Goal: Navigation & Orientation: Find specific page/section

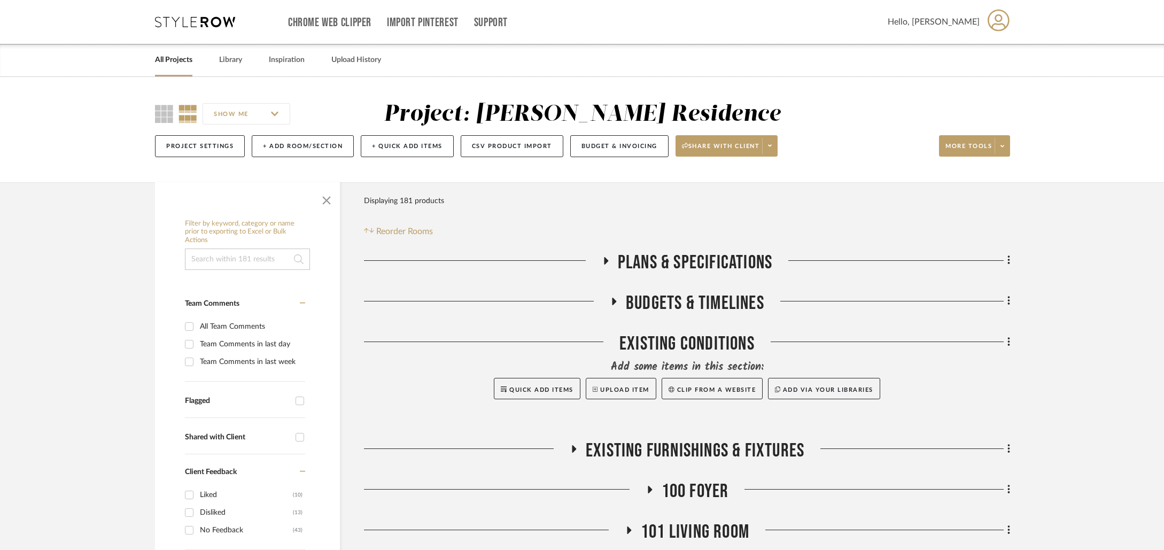
click at [179, 60] on link "All Projects" at bounding box center [173, 60] width 37 height 14
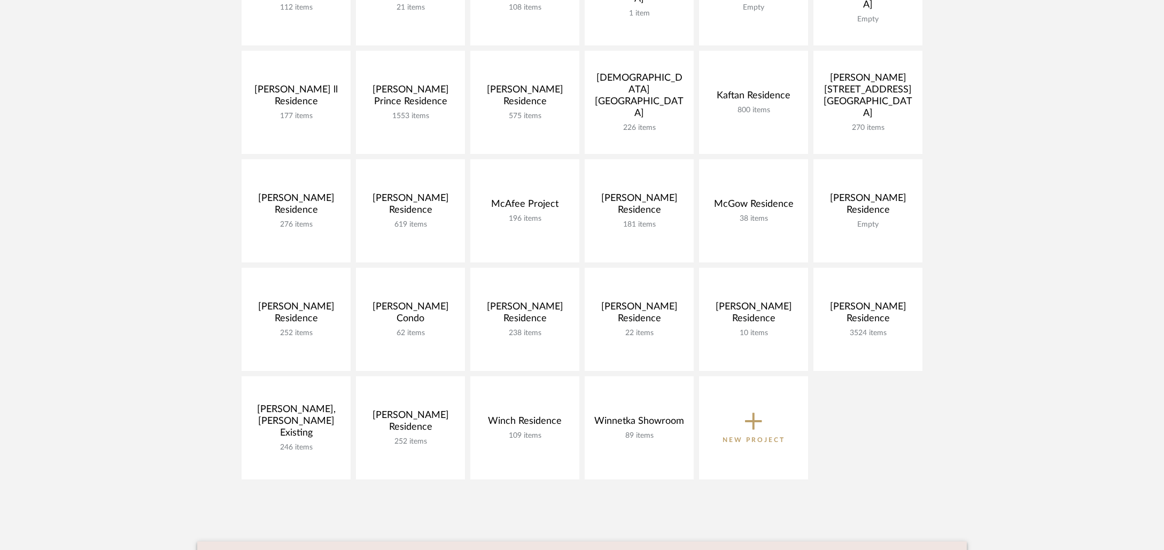
scroll to position [369, 0]
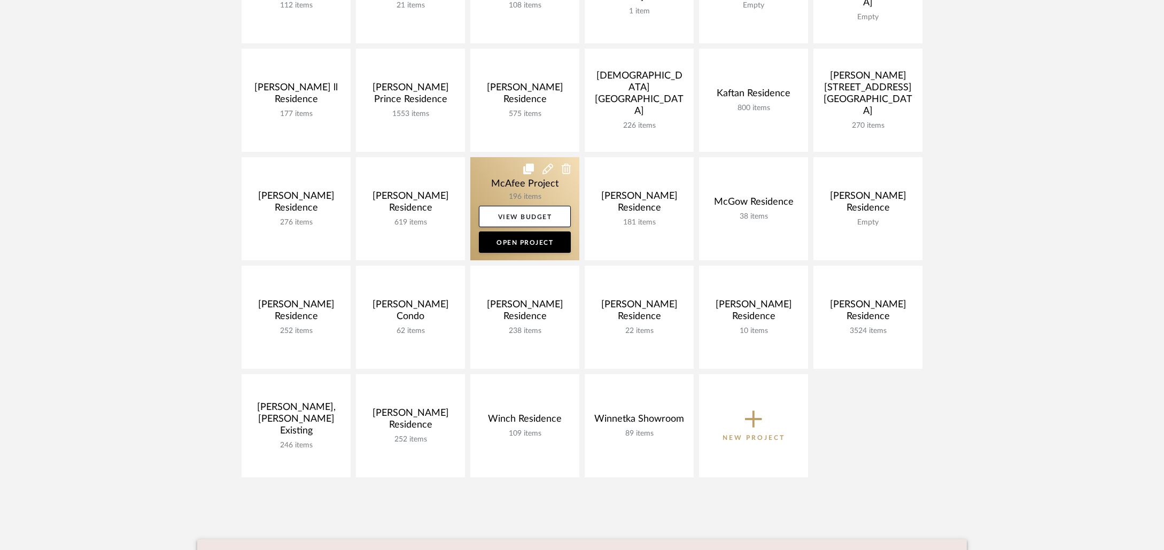
click at [498, 192] on link at bounding box center [524, 208] width 109 height 103
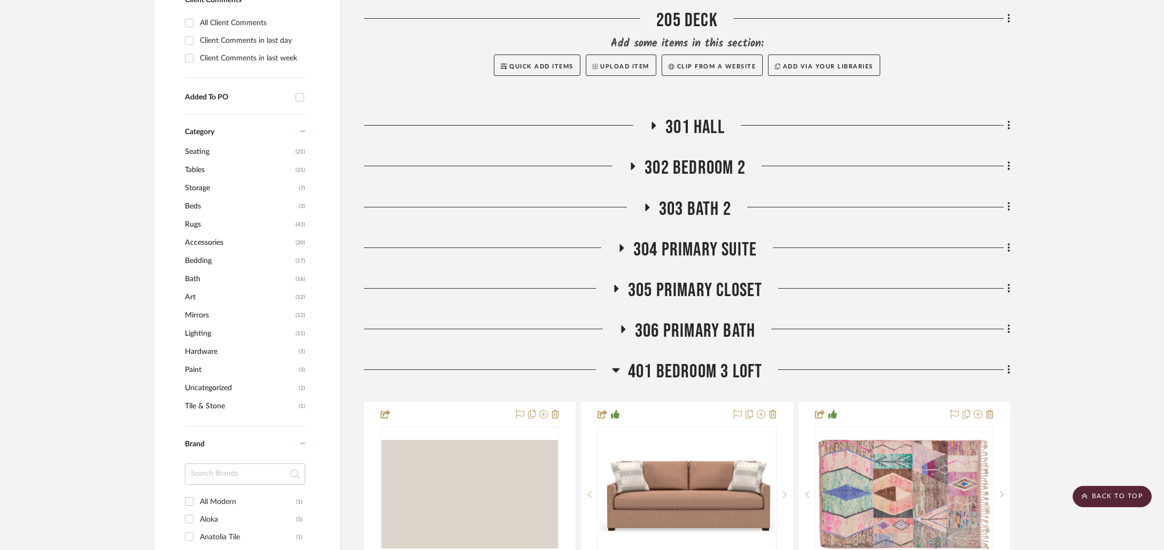
scroll to position [624, 0]
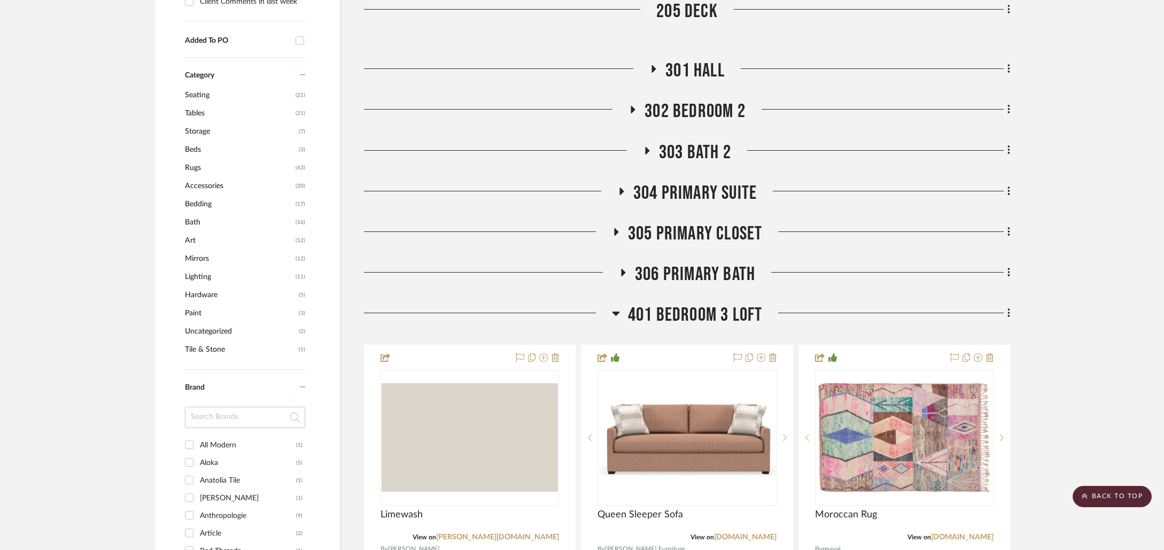
click at [689, 267] on span "306 PRIMARY BATH" at bounding box center [695, 274] width 120 height 23
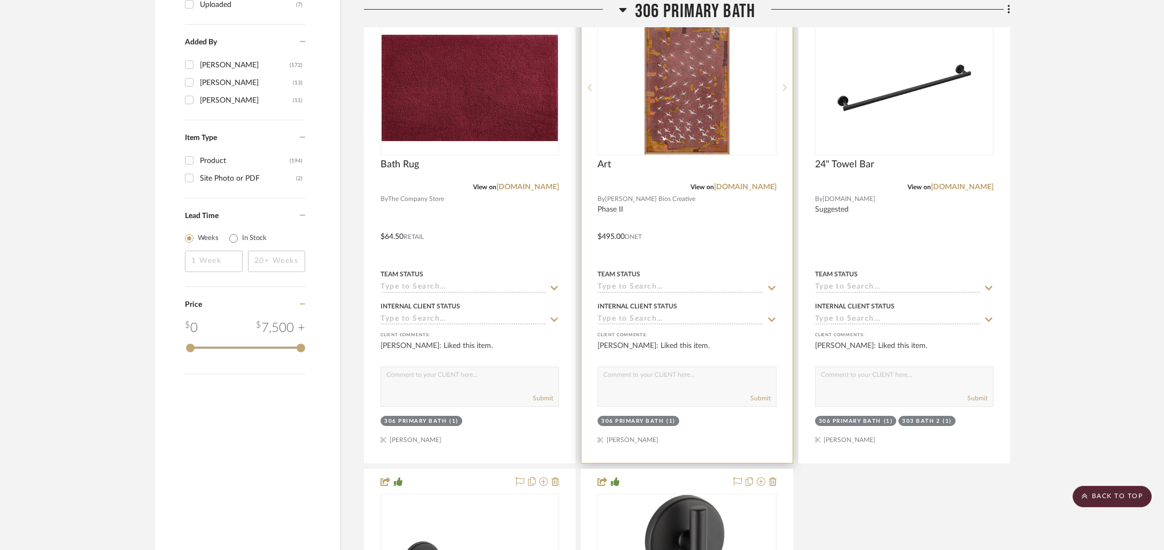
scroll to position [1407, 0]
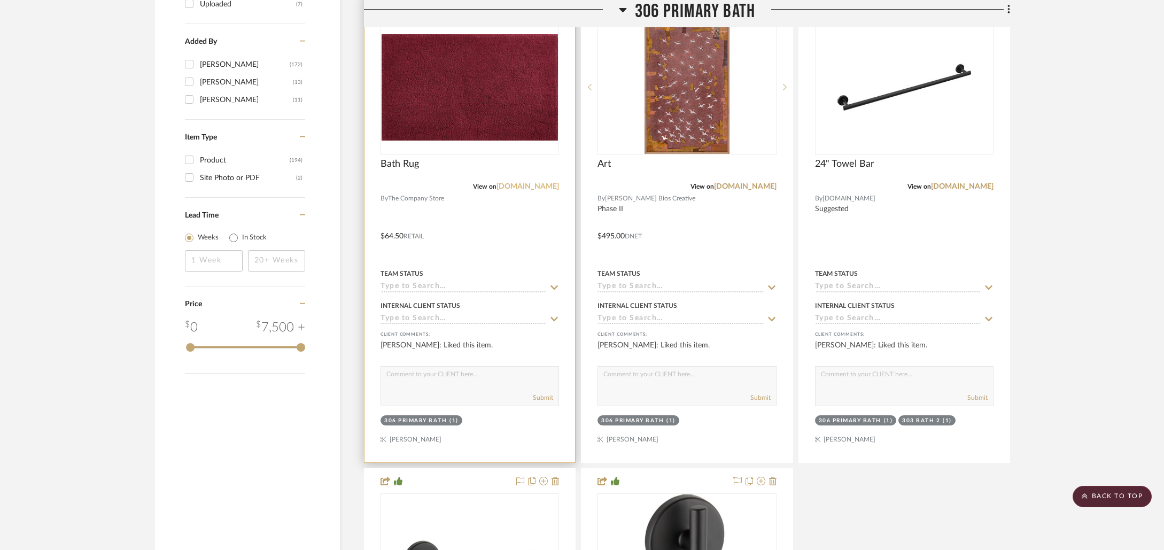
click at [520, 188] on link "[DOMAIN_NAME]" at bounding box center [527, 186] width 63 height 7
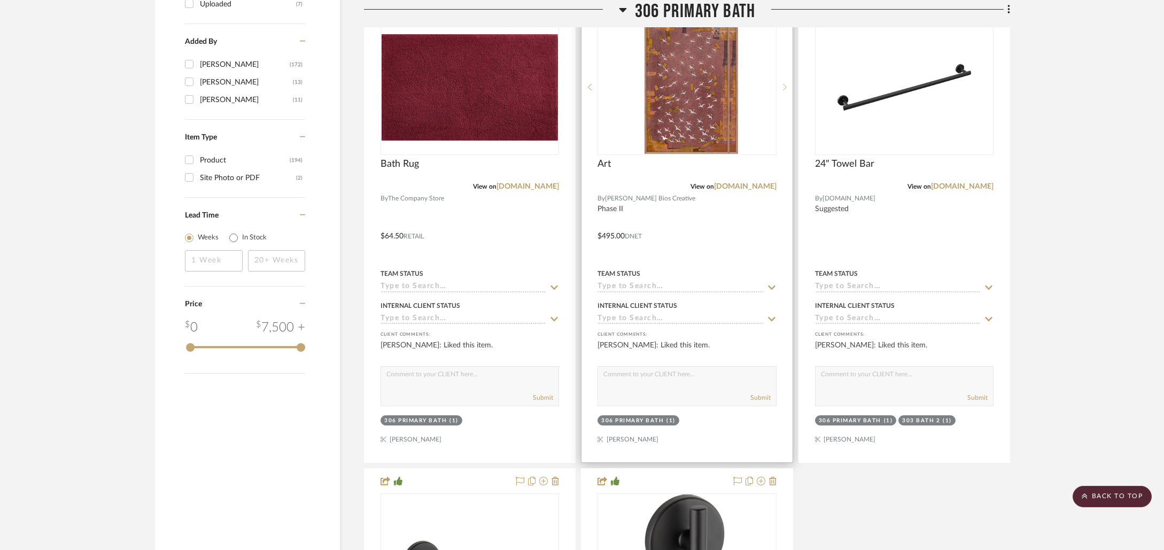
click at [787, 86] on sr-next-btn at bounding box center [784, 86] width 16 height 7
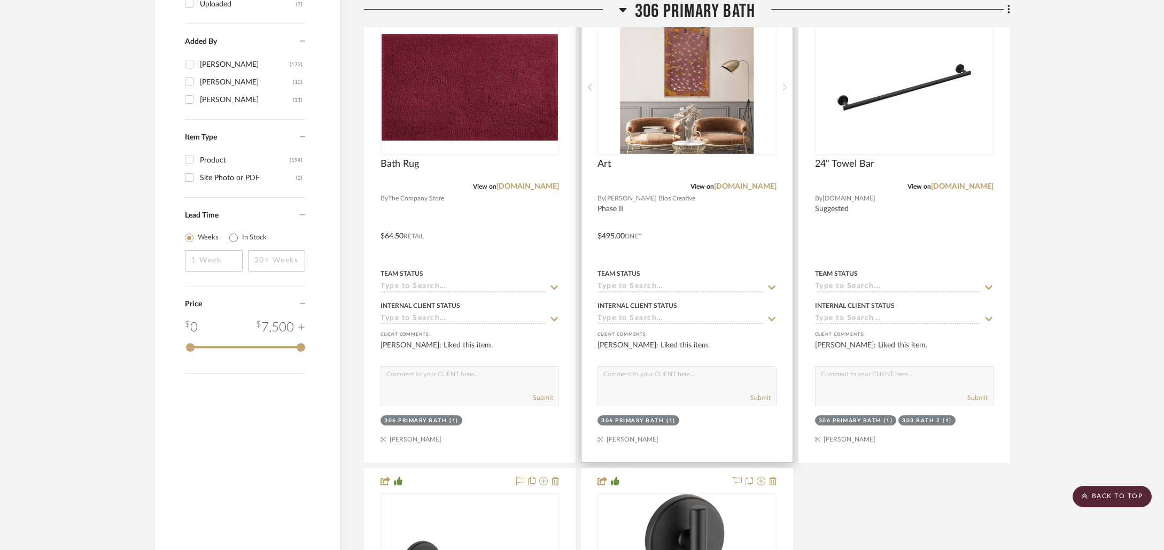
click at [787, 86] on sr-next-btn at bounding box center [784, 86] width 16 height 7
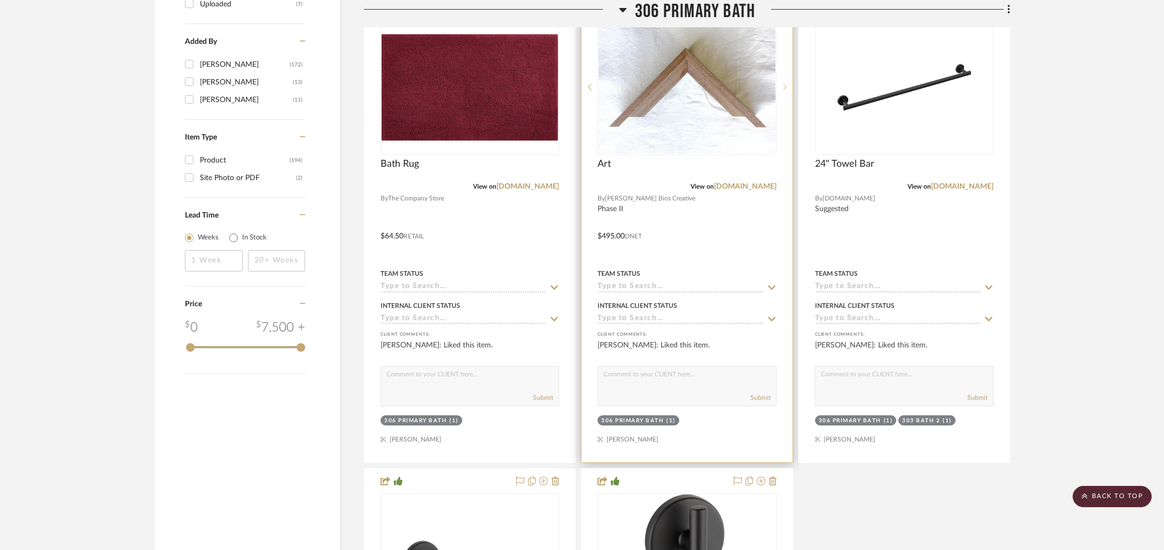
click at [787, 86] on sr-next-btn at bounding box center [784, 86] width 16 height 7
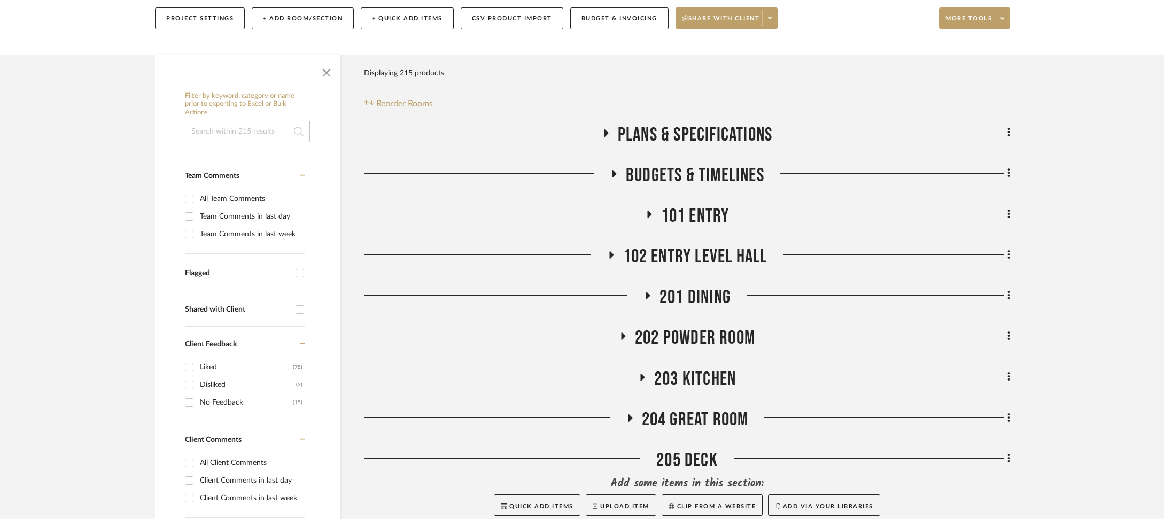
scroll to position [157, 0]
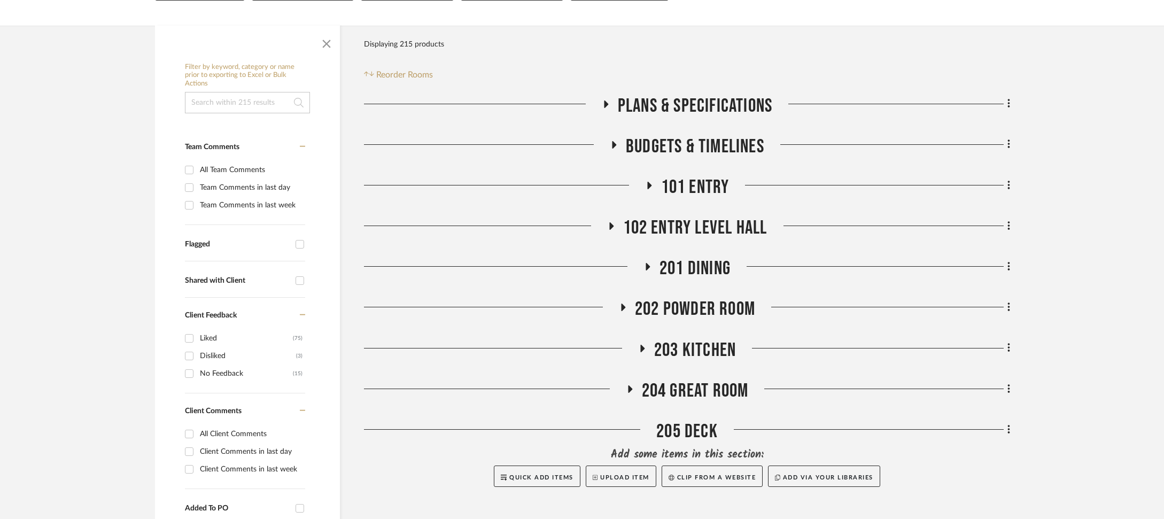
click at [688, 189] on span "101 ENTRY" at bounding box center [695, 187] width 68 height 23
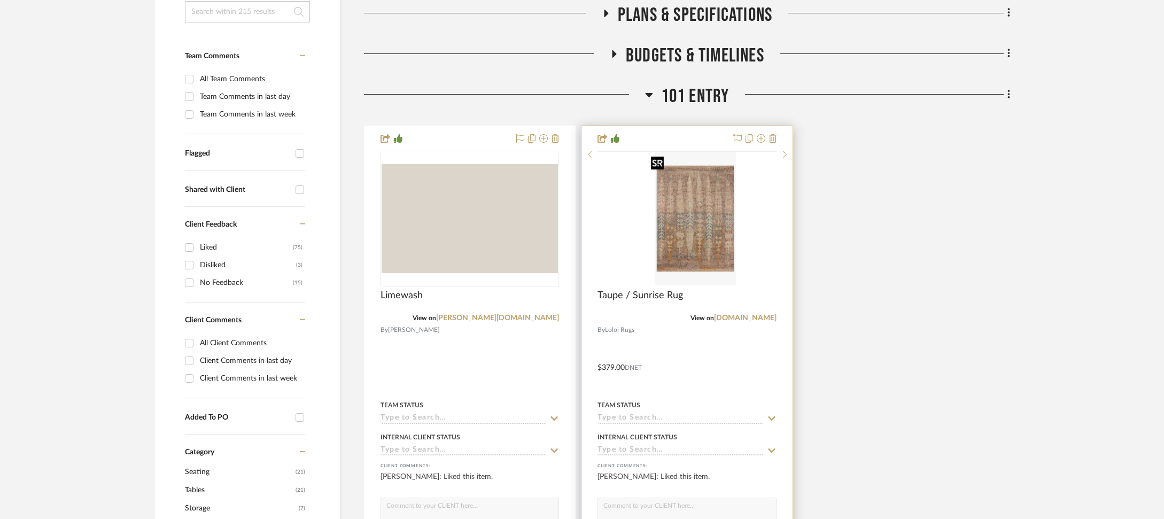
scroll to position [293, 0]
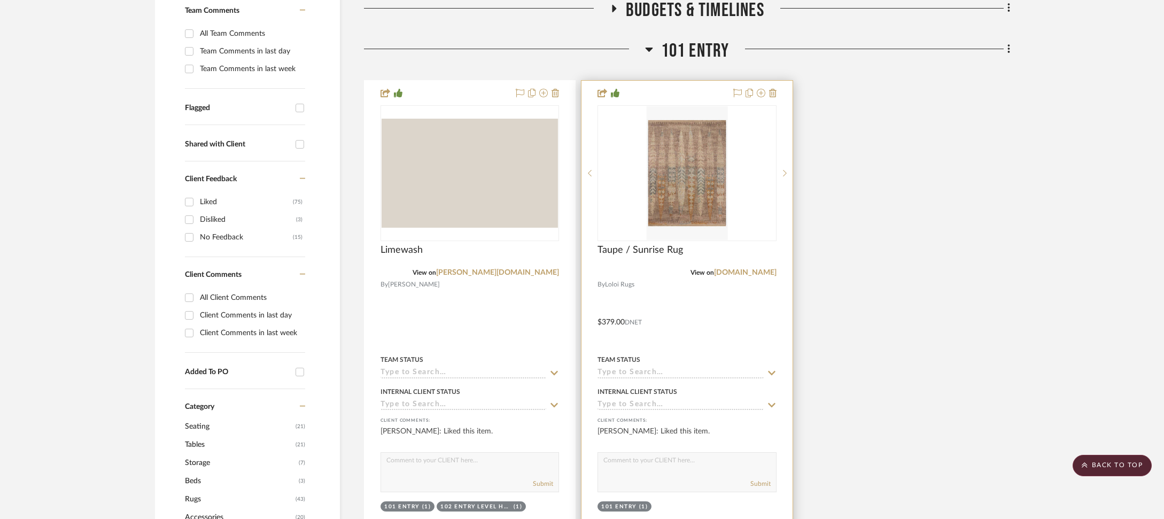
click at [711, 186] on img "0" at bounding box center [686, 173] width 81 height 134
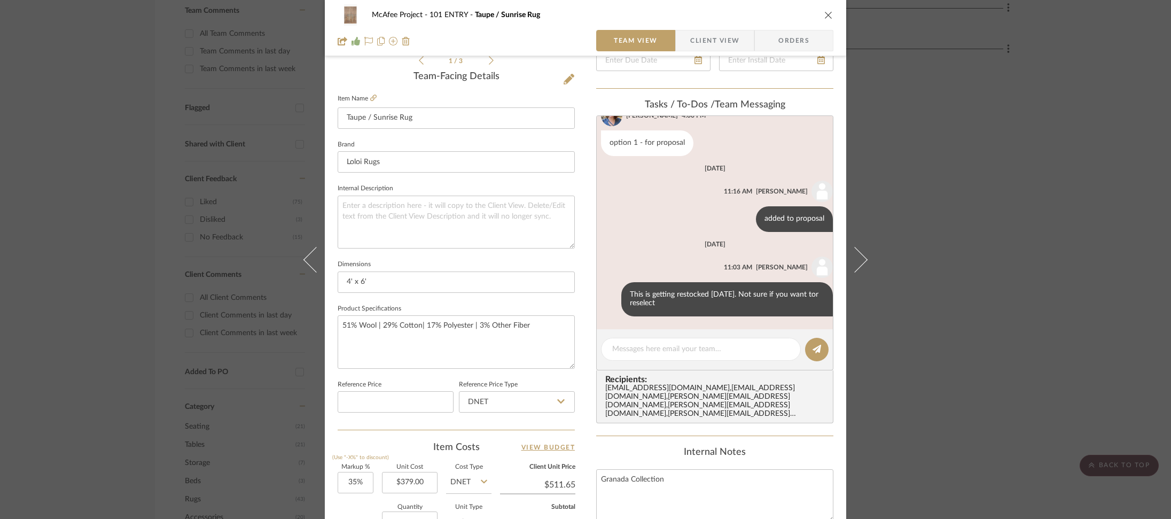
scroll to position [361, 0]
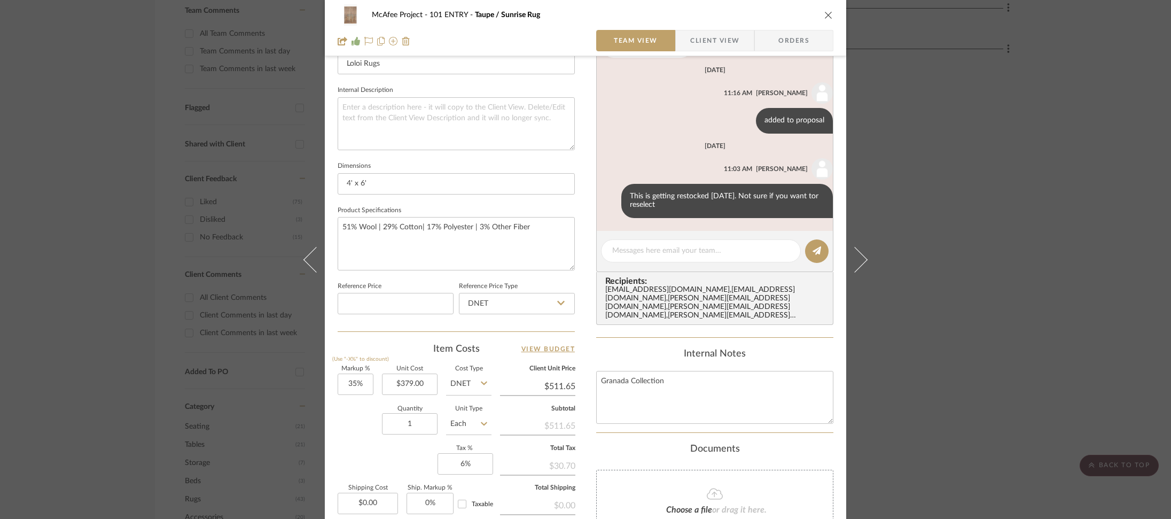
click at [906, 248] on div "McAfee Project 101 ENTRY Taupe / Sunrise Rug Team View Client View Orders 1 / 3…" at bounding box center [585, 259] width 1171 height 519
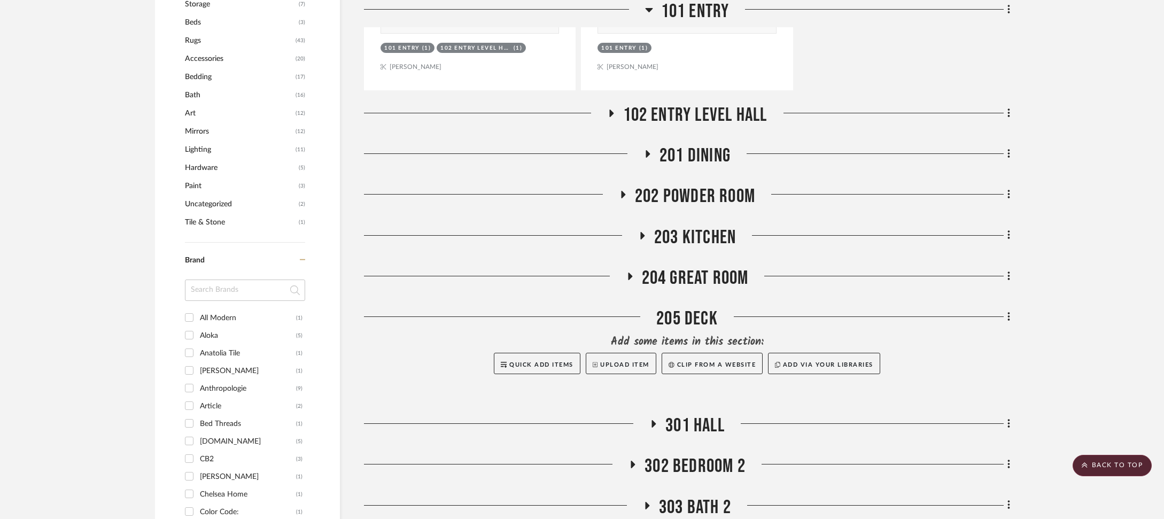
scroll to position [752, 0]
click at [634, 111] on span "102 ENTRY LEVEL HALL" at bounding box center [695, 114] width 144 height 23
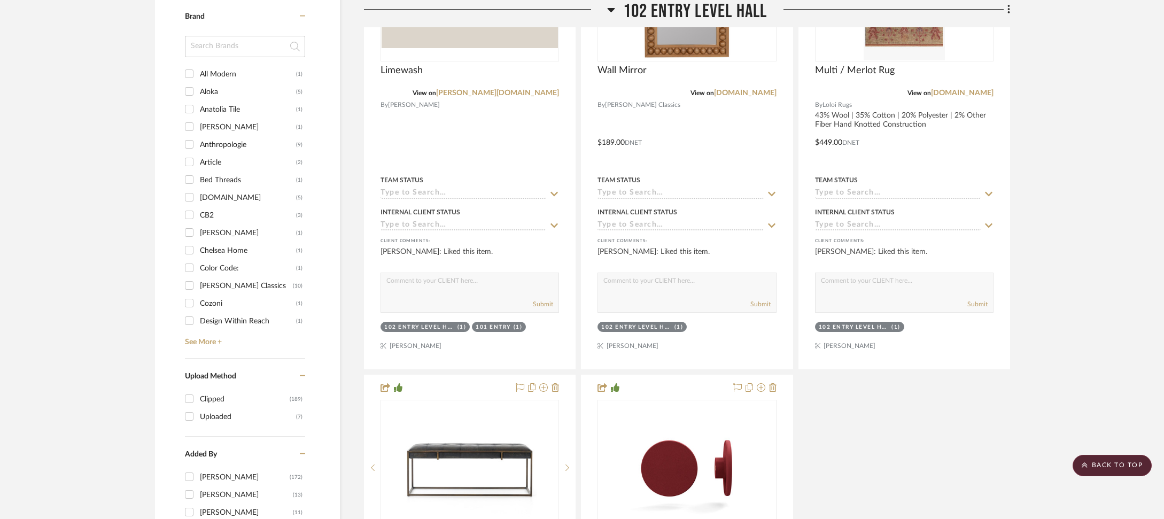
scroll to position [1018, 0]
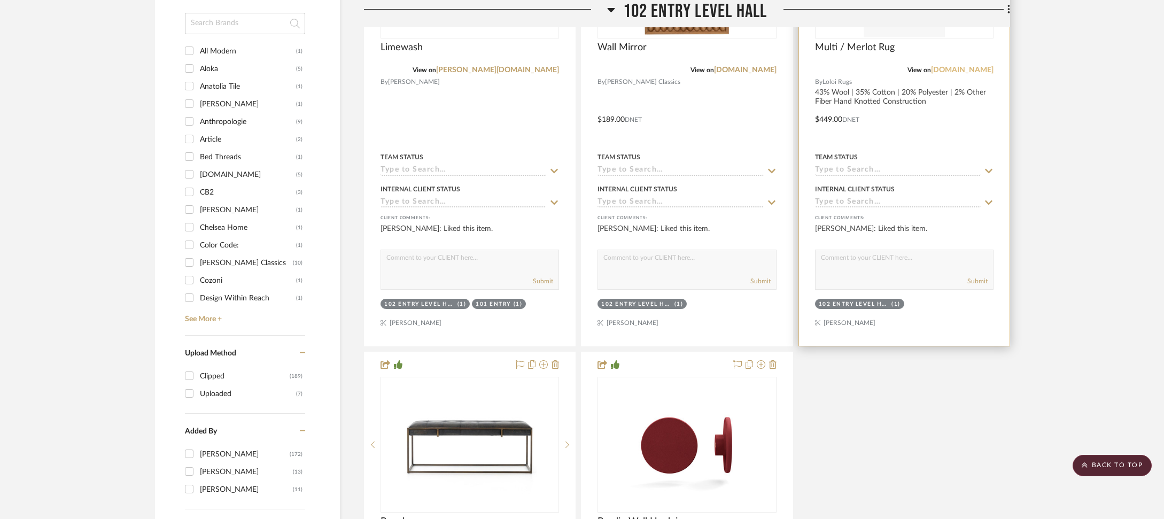
click at [985, 68] on link "[DOMAIN_NAME]" at bounding box center [962, 69] width 63 height 7
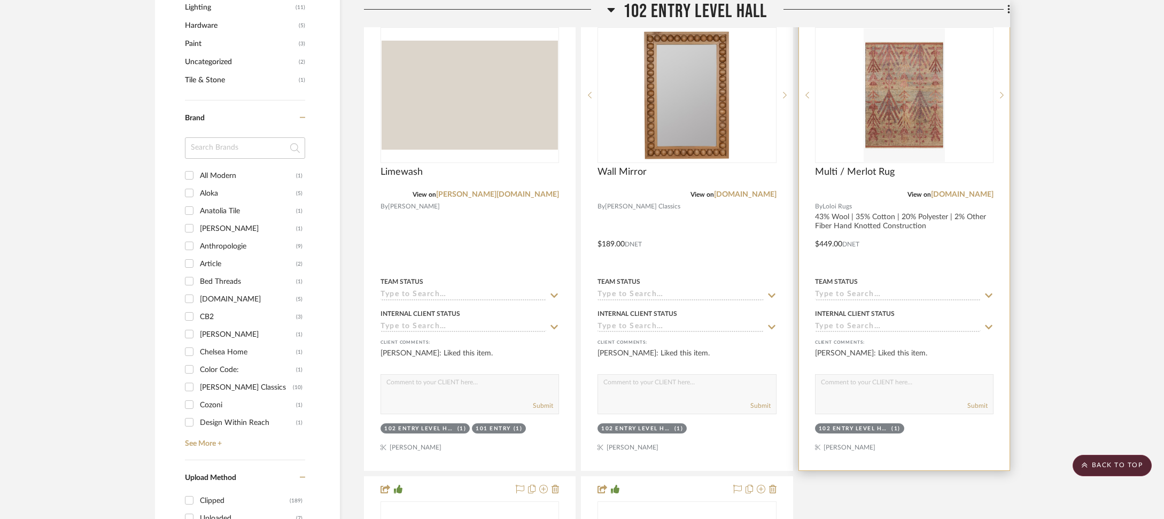
scroll to position [696, 0]
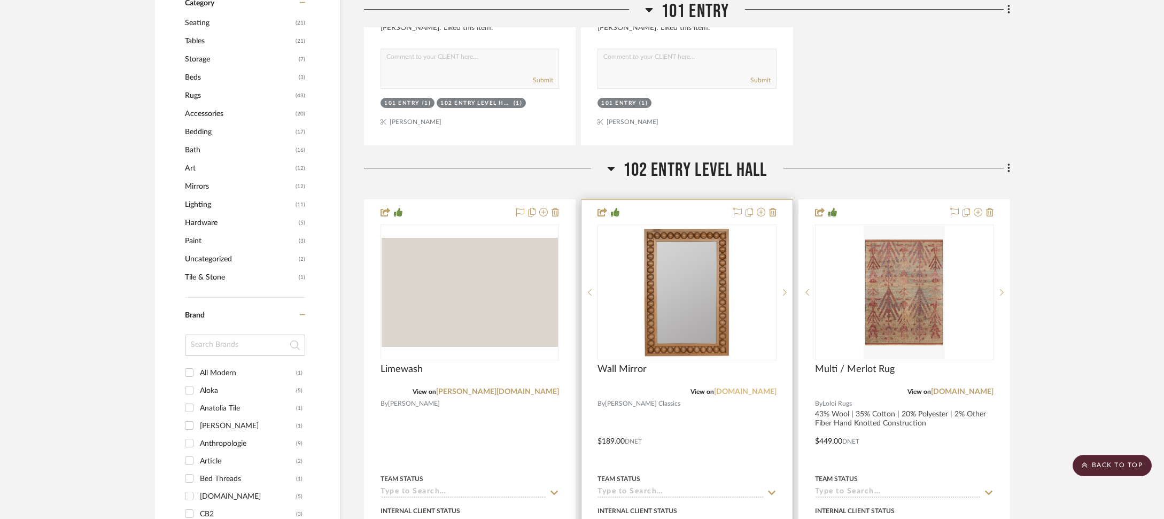
click at [748, 393] on link "[DOMAIN_NAME]" at bounding box center [745, 391] width 63 height 7
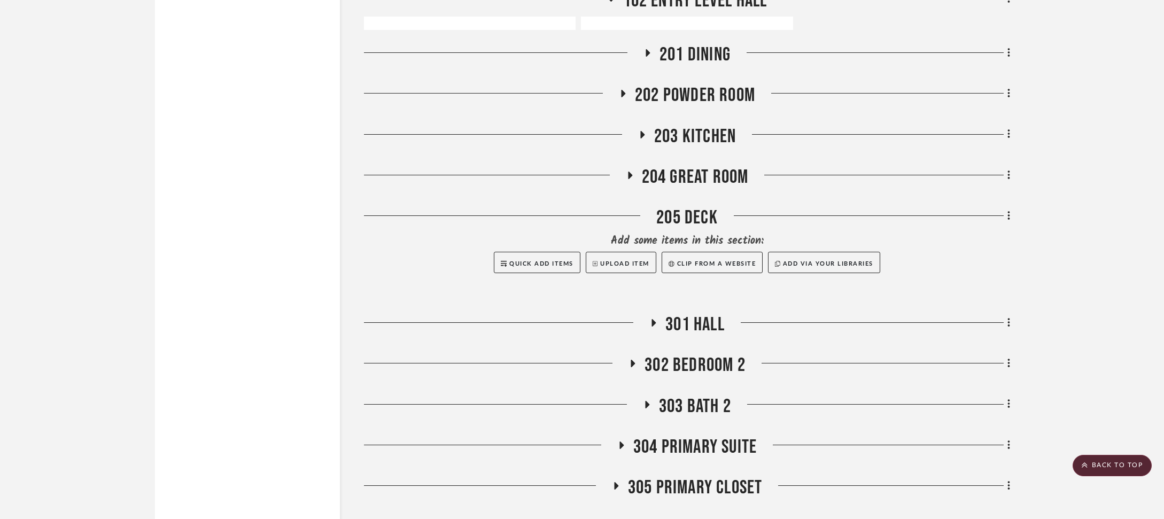
scroll to position [1831, 0]
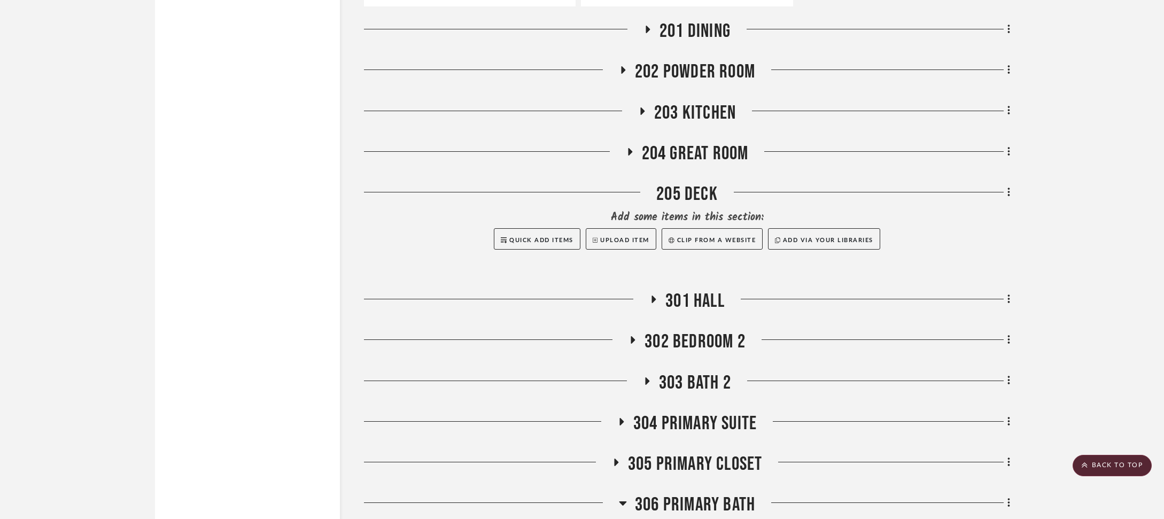
click at [656, 60] on span "202 POWDER ROOM" at bounding box center [695, 71] width 120 height 23
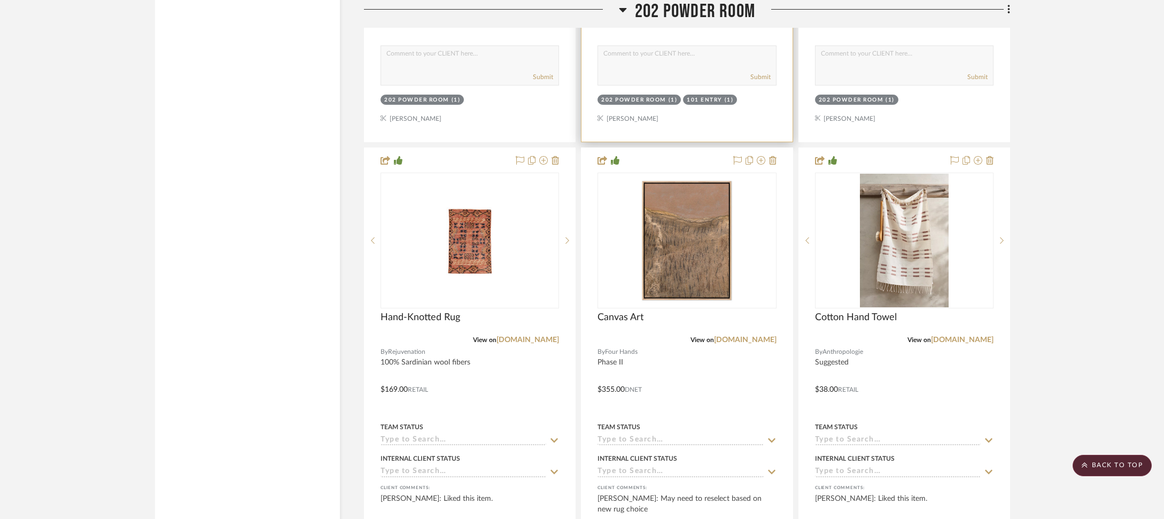
scroll to position [2280, 0]
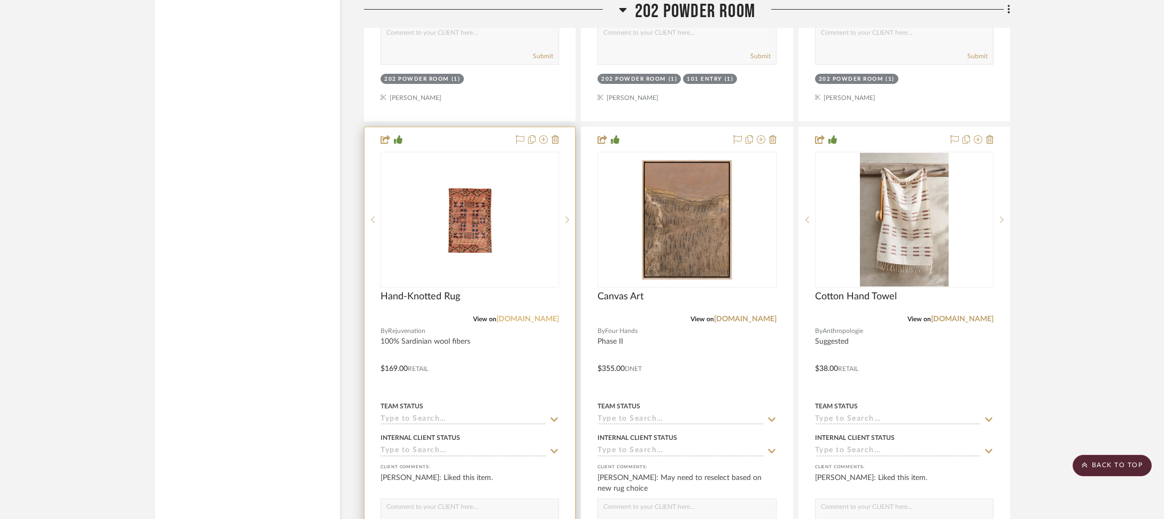
click at [511, 318] on link "[DOMAIN_NAME]" at bounding box center [527, 318] width 63 height 7
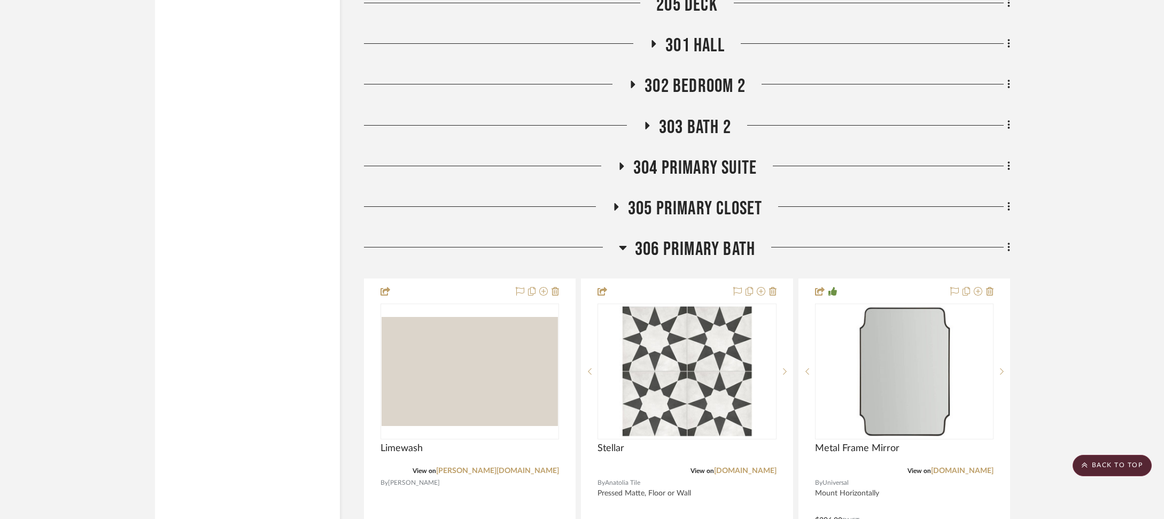
scroll to position [3557, 0]
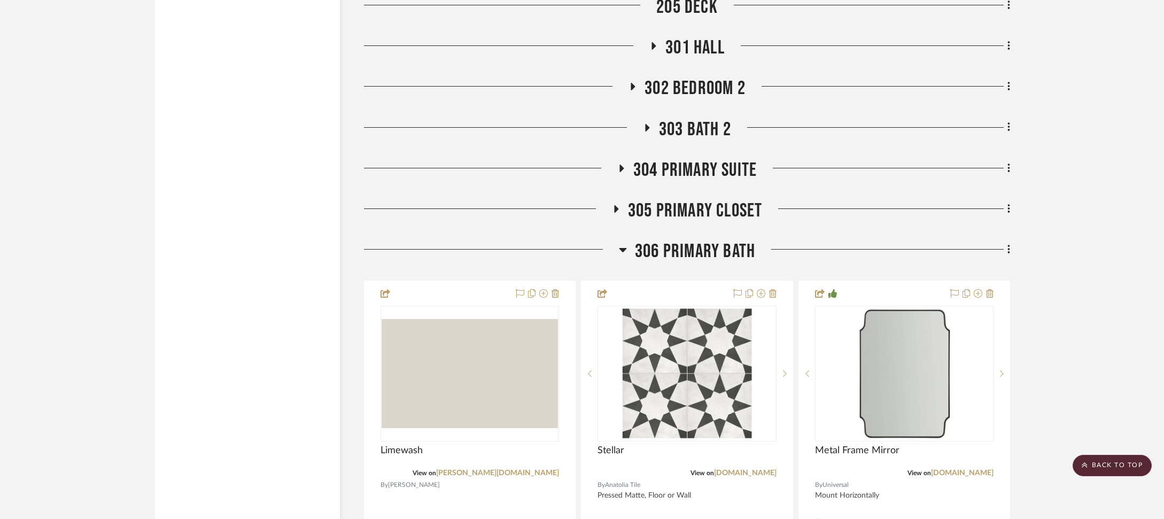
click at [679, 81] on span "302 BEDROOM 2" at bounding box center [694, 88] width 101 height 23
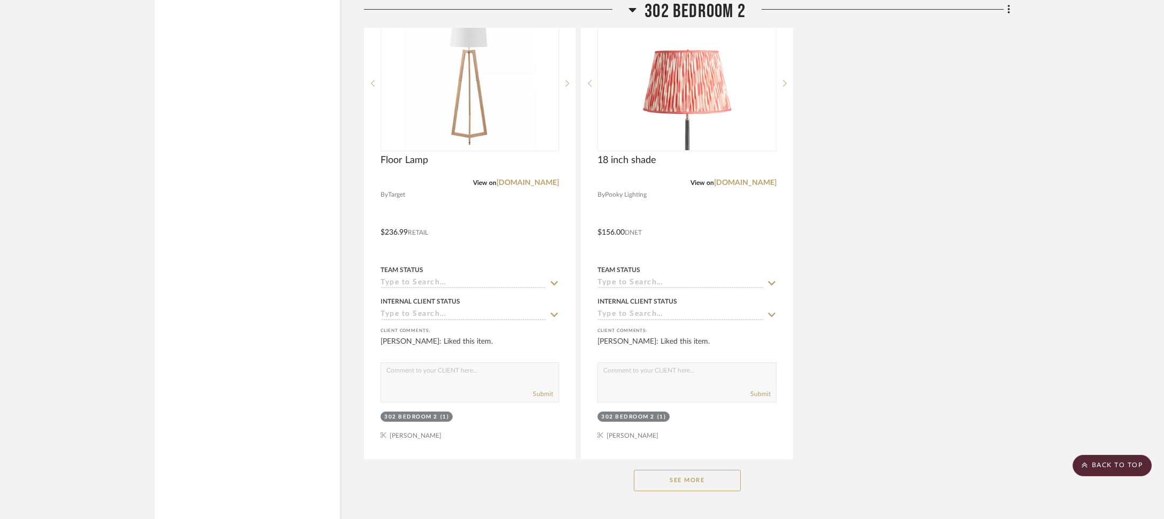
scroll to position [4693, 0]
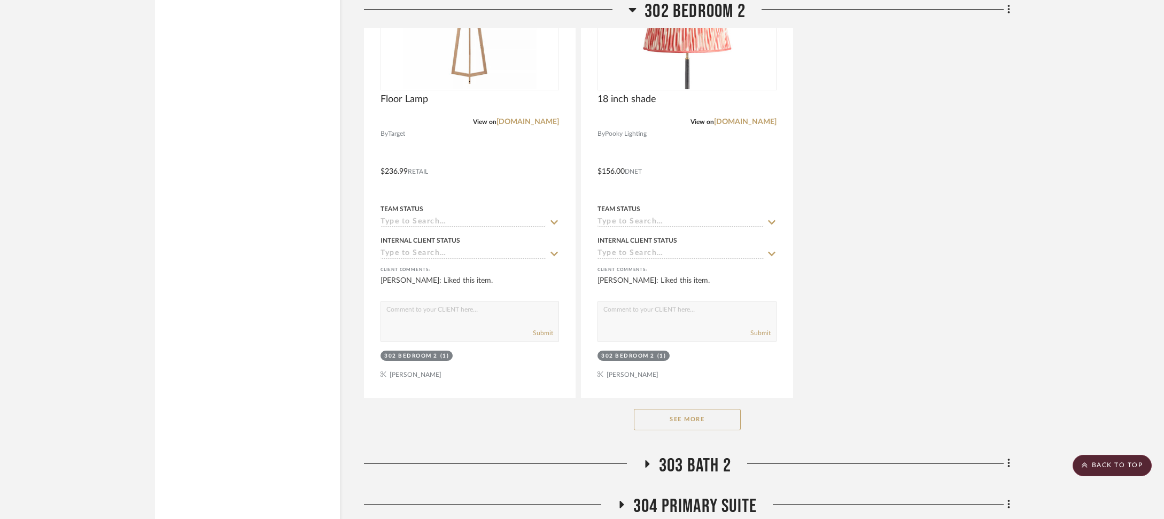
click at [662, 410] on button "See More" at bounding box center [687, 419] width 107 height 21
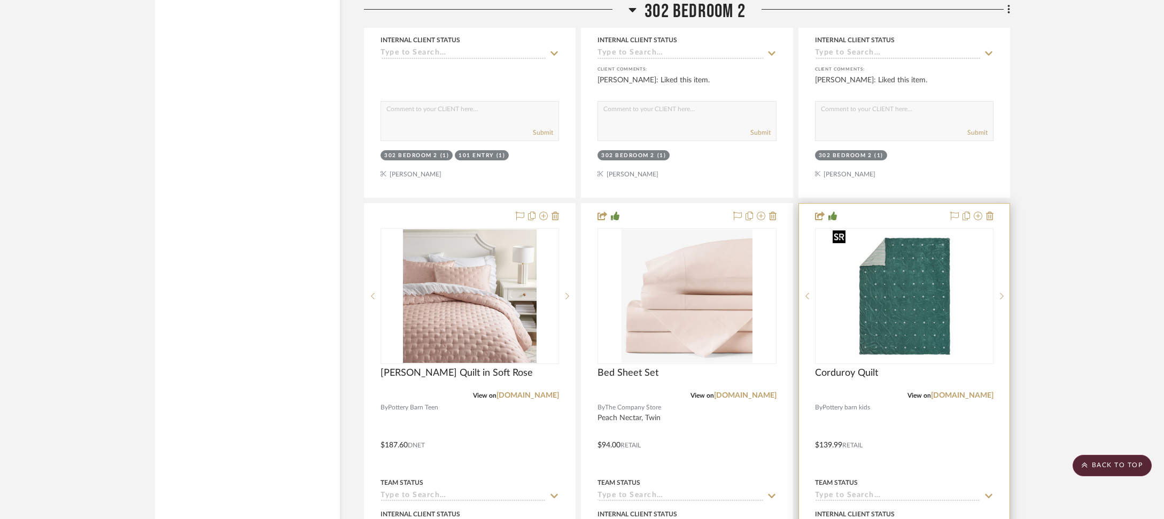
scroll to position [4045, 0]
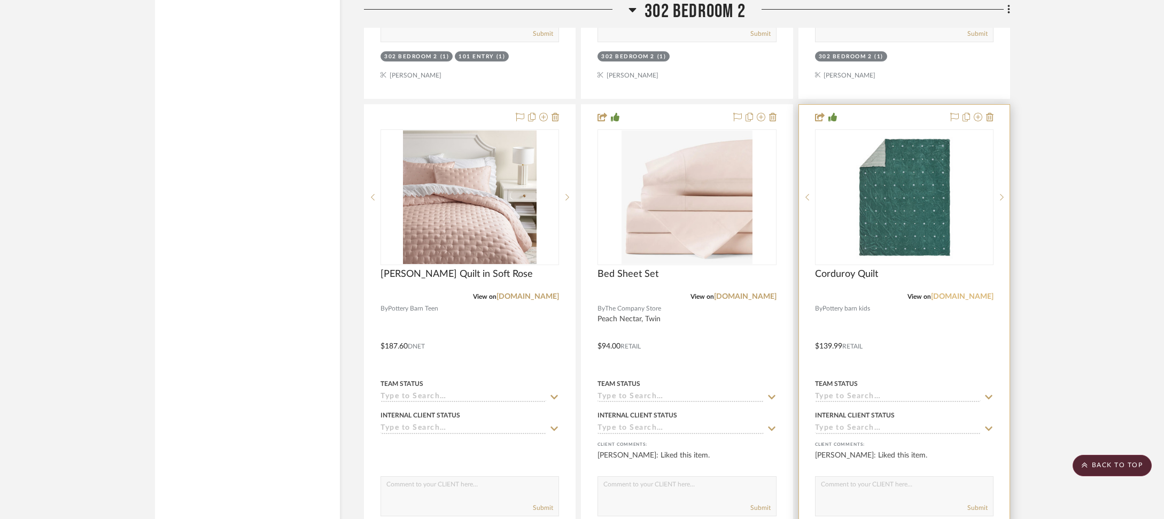
click at [961, 293] on link "[DOMAIN_NAME]" at bounding box center [962, 296] width 63 height 7
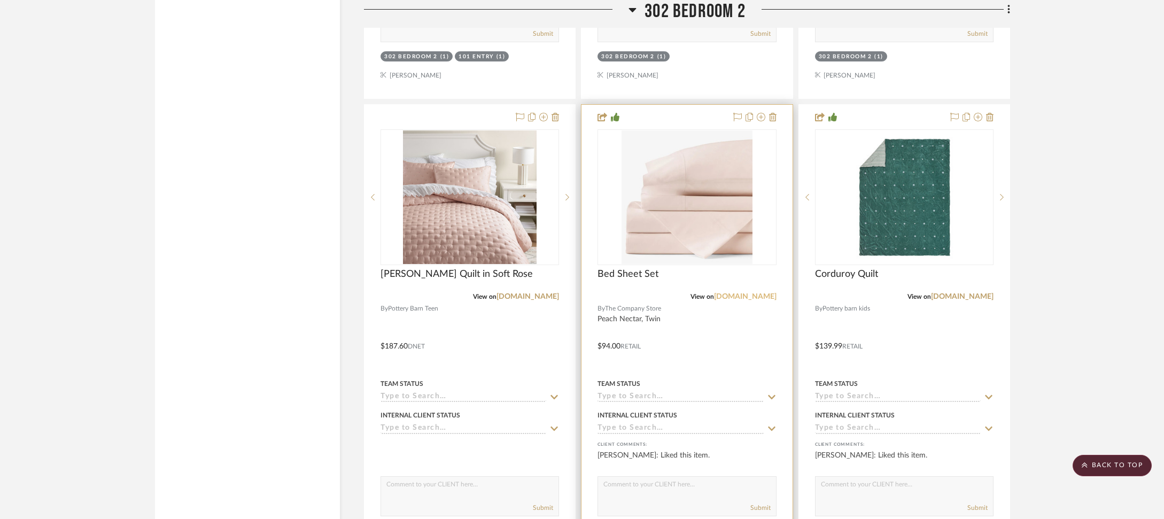
click at [728, 294] on link "[DOMAIN_NAME]" at bounding box center [745, 296] width 63 height 7
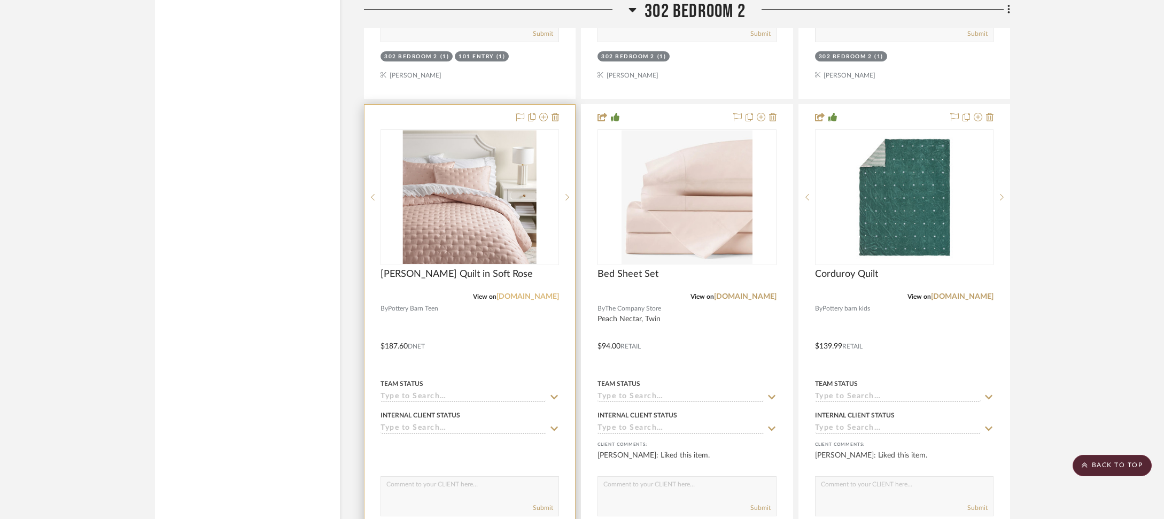
click at [545, 293] on link "[DOMAIN_NAME]" at bounding box center [527, 296] width 63 height 7
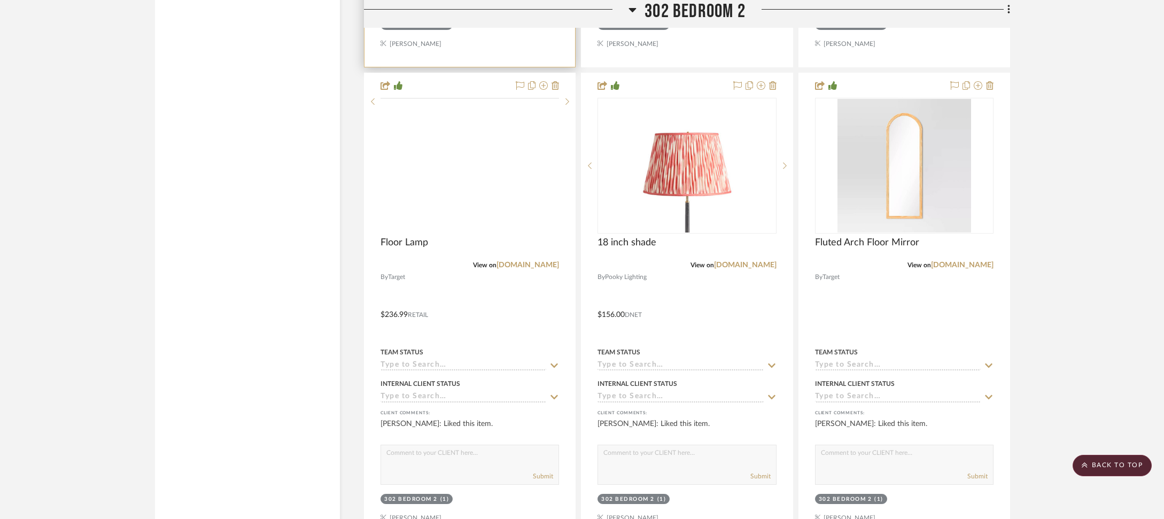
scroll to position [4607, 0]
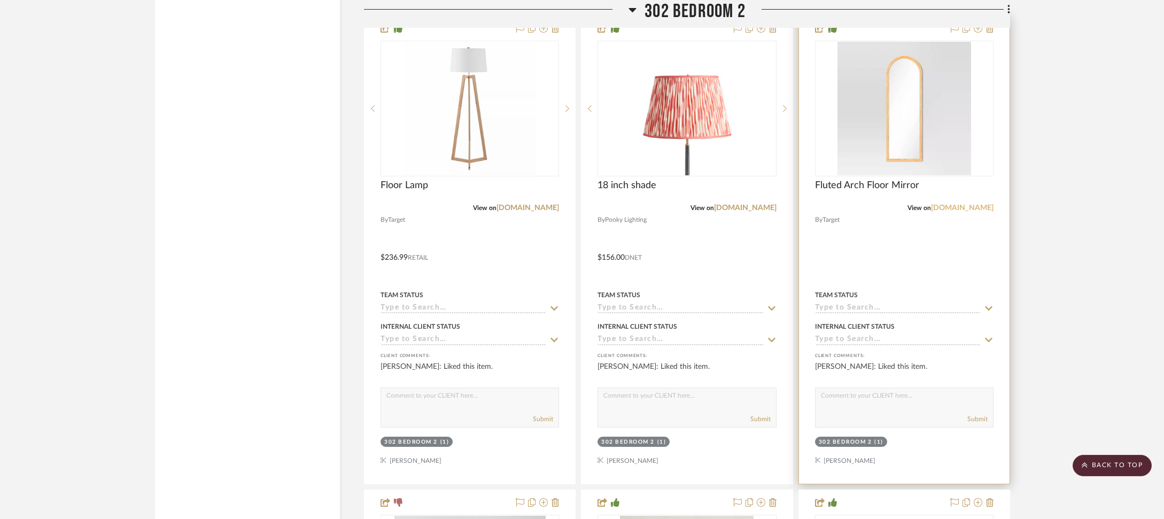
click at [963, 204] on link "[DOMAIN_NAME]" at bounding box center [962, 207] width 63 height 7
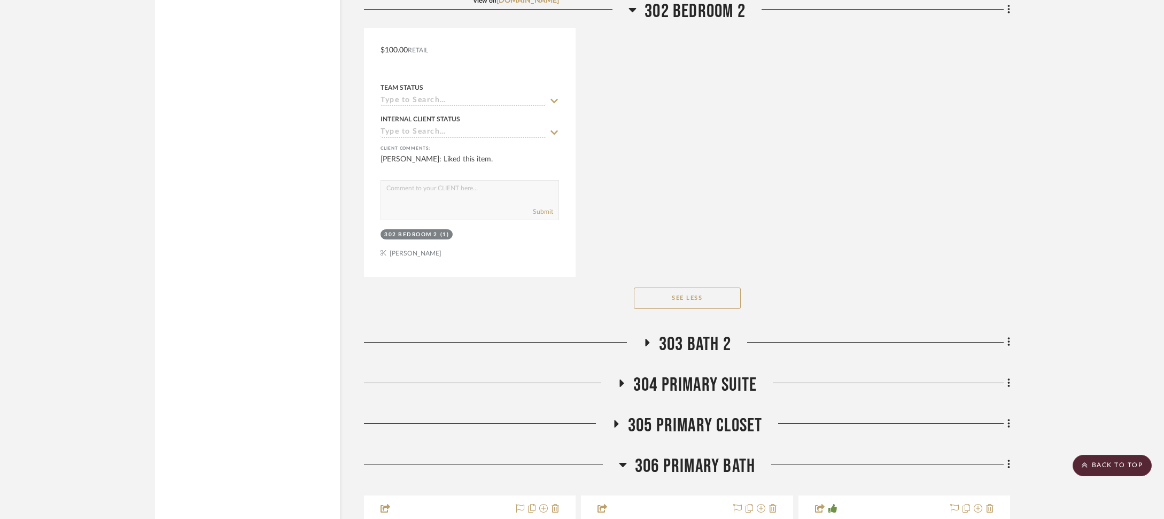
scroll to position [5767, 0]
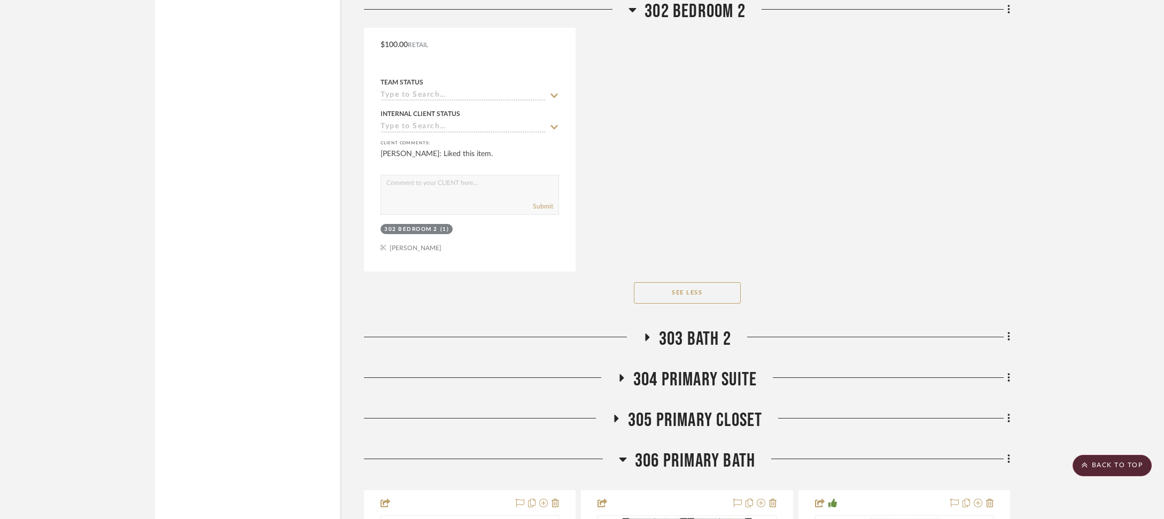
click at [701, 332] on span "303 BATH 2" at bounding box center [695, 338] width 72 height 23
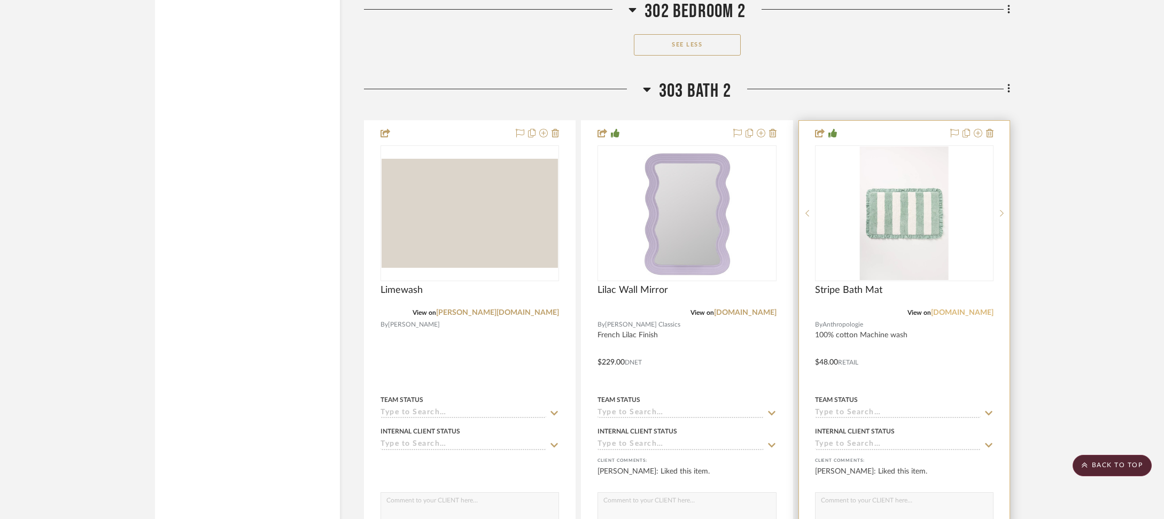
scroll to position [6018, 0]
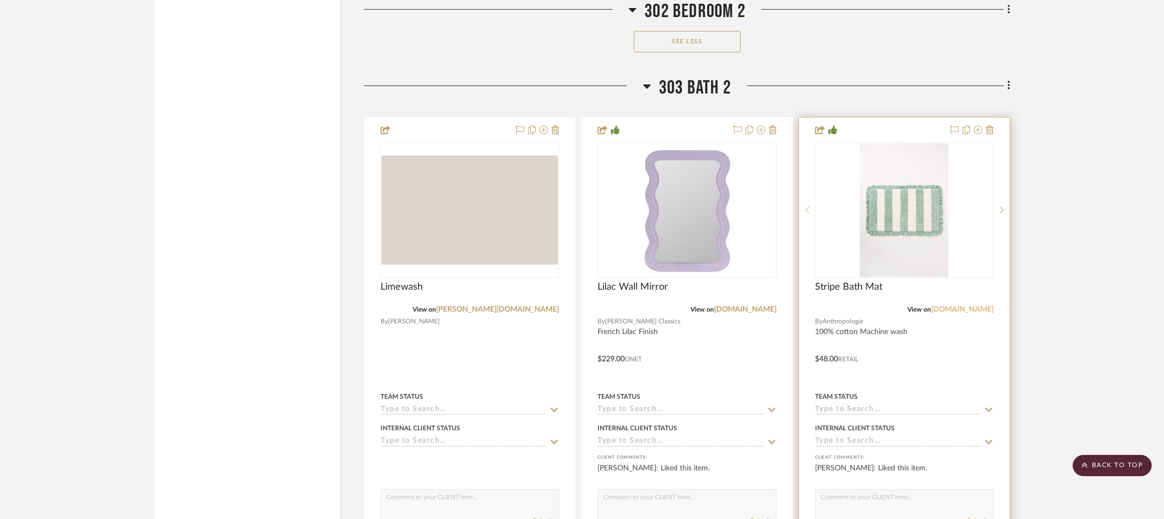
click at [968, 306] on link "[DOMAIN_NAME]" at bounding box center [962, 309] width 63 height 7
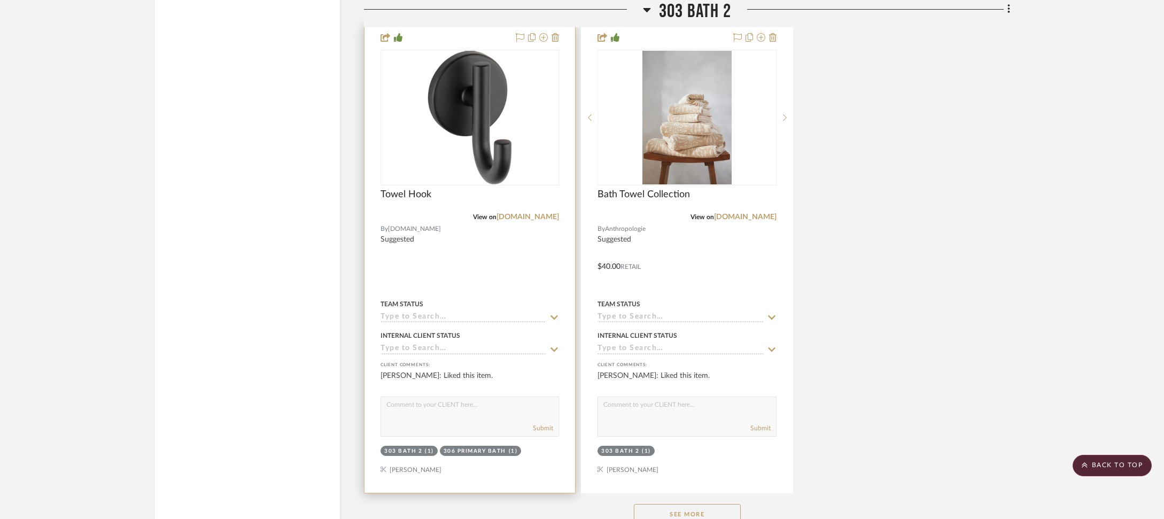
scroll to position [7323, 0]
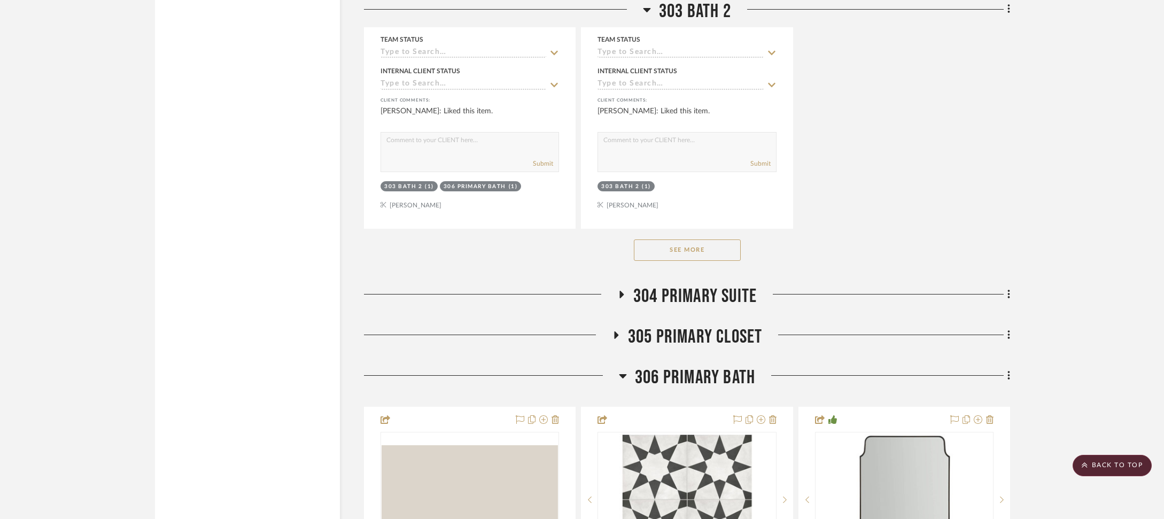
drag, startPoint x: 690, startPoint y: 233, endPoint x: 686, endPoint y: 241, distance: 8.8
click at [690, 239] on button "See More" at bounding box center [687, 249] width 107 height 21
click at [680, 239] on button "See Less" at bounding box center [687, 249] width 107 height 21
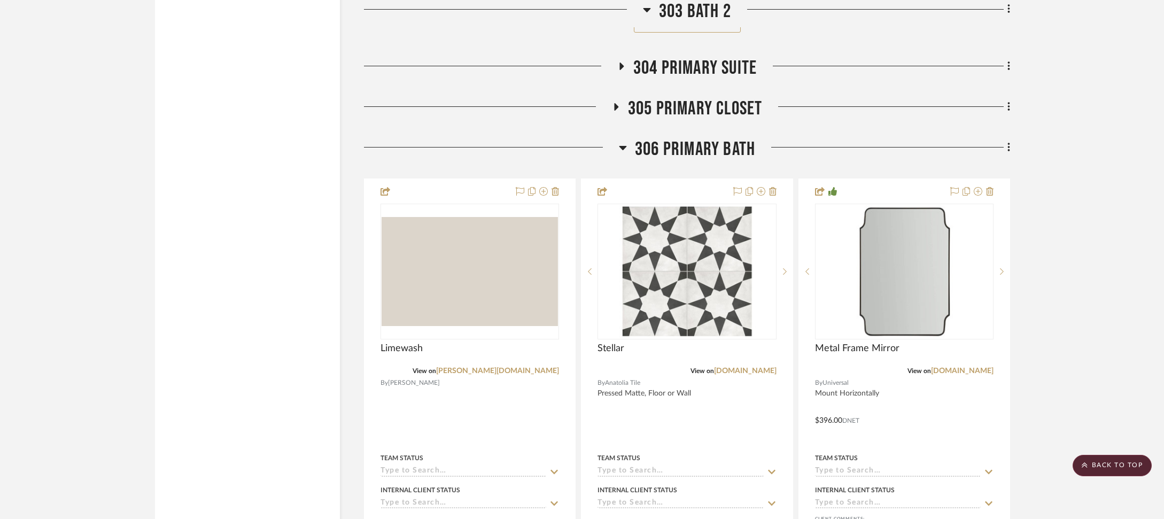
scroll to position [7554, 0]
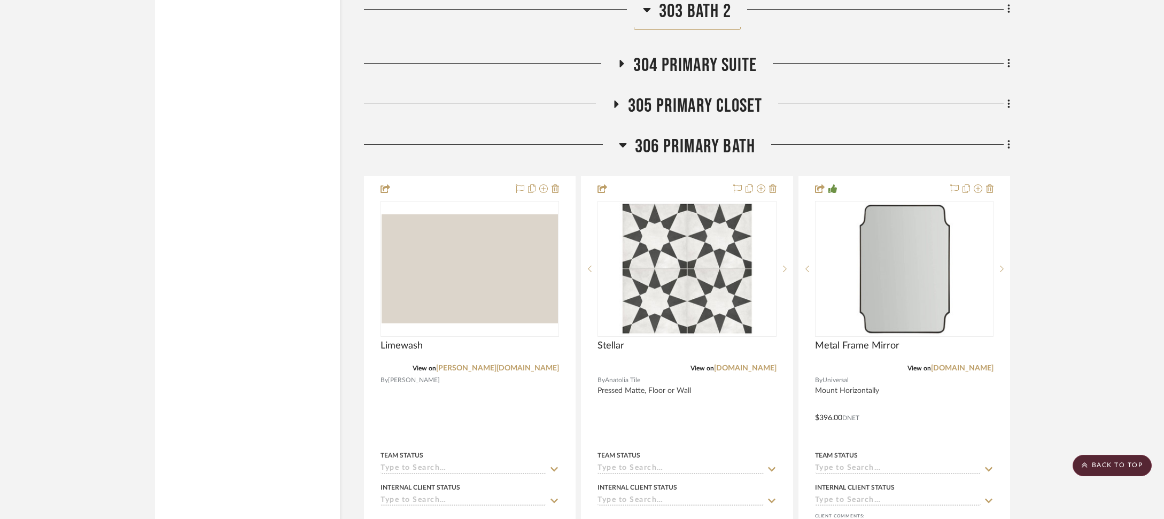
click at [724, 56] on span "304 PRIMARY SUITE" at bounding box center [694, 65] width 123 height 23
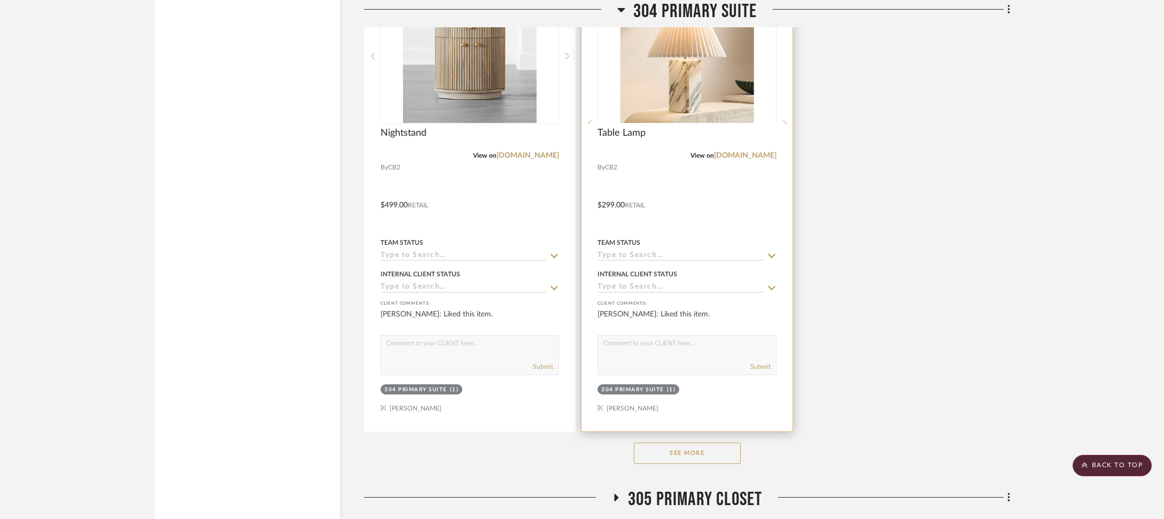
scroll to position [8639, 0]
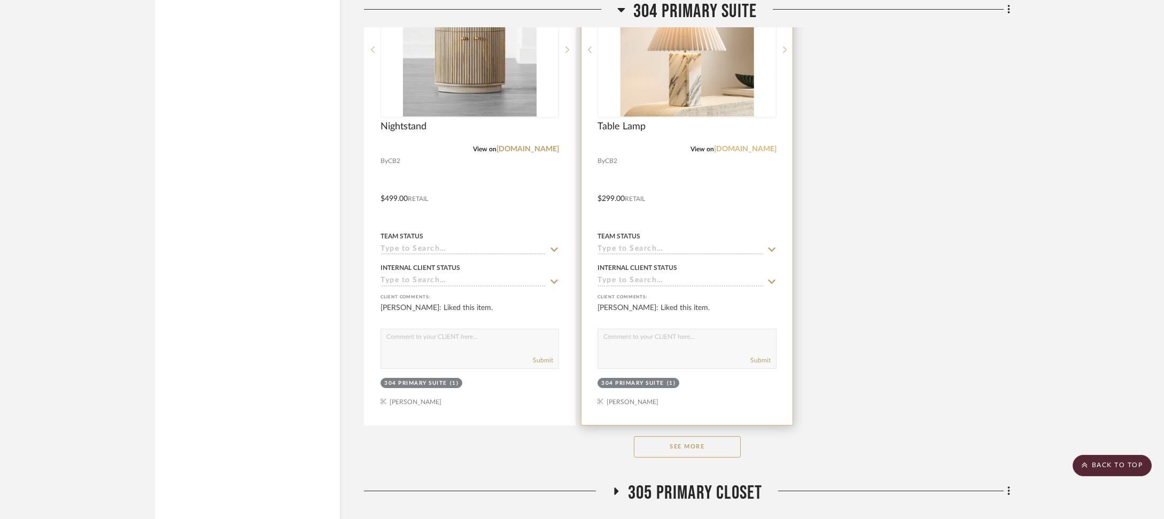
click at [756, 145] on link "[DOMAIN_NAME]" at bounding box center [745, 148] width 63 height 7
